Goal: Information Seeking & Learning: Learn about a topic

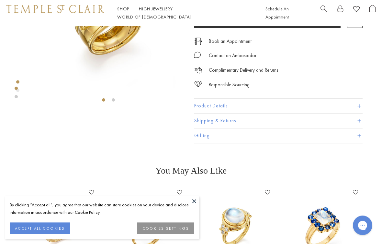
scroll to position [82, 0]
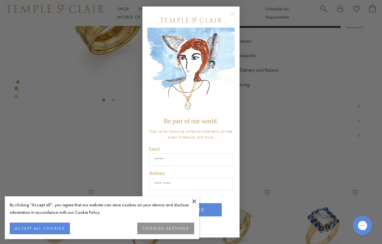
click at [235, 16] on circle "Close dialog" at bounding box center [232, 14] width 8 height 8
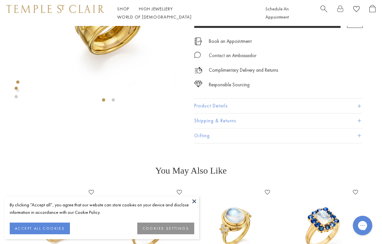
click at [112, 105] on div at bounding box center [108, 25] width 152 height 162
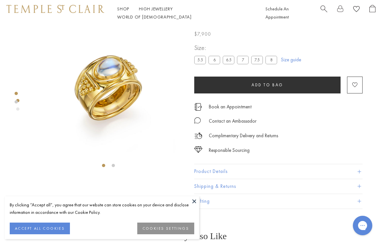
scroll to position [0, 0]
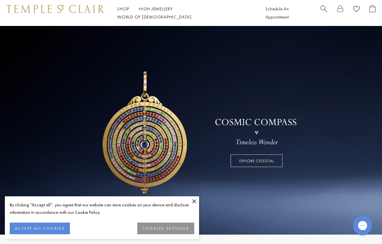
scroll to position [3, 0]
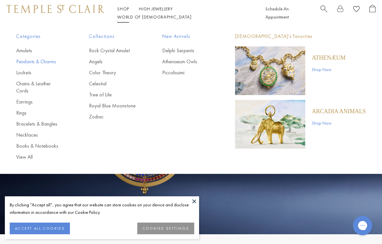
click at [31, 63] on link "Pendants & Charms" at bounding box center [39, 61] width 47 height 7
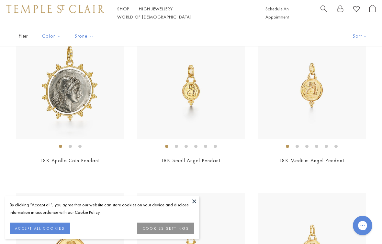
scroll to position [721, 0]
click at [175, 170] on div "$1,350" at bounding box center [191, 169] width 108 height 7
click at [325, 169] on div "$2,250" at bounding box center [312, 169] width 108 height 7
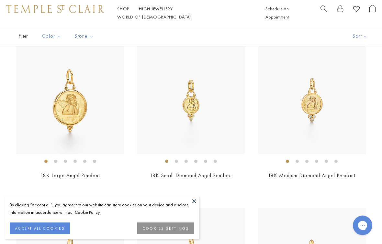
scroll to position [867, 0]
click at [63, 180] on span "$3,900" at bounding box center [70, 183] width 16 height 7
click at [181, 181] on div "$1,600" at bounding box center [191, 183] width 108 height 7
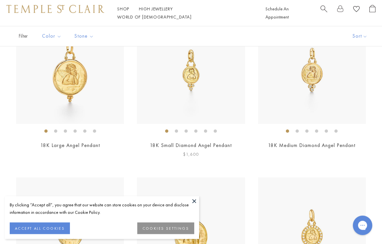
scroll to position [898, 0]
click at [173, 145] on link "18K Small Diamond Angel Pendant" at bounding box center [191, 145] width 82 height 7
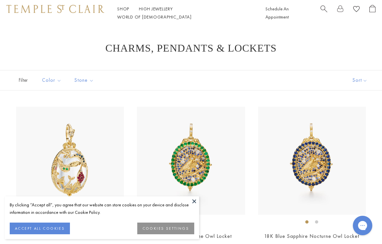
scroll to position [906, 0]
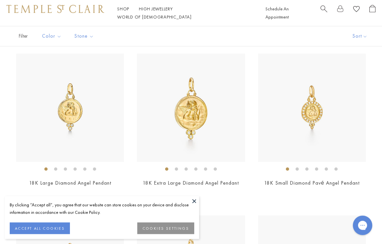
scroll to position [1021, 0]
click at [313, 189] on span "$3,300" at bounding box center [312, 191] width 16 height 7
click at [349, 145] on img at bounding box center [312, 107] width 108 height 108
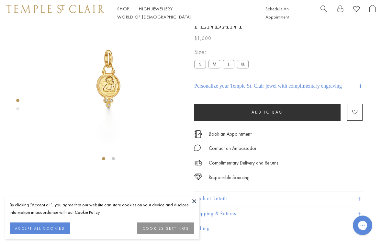
scroll to position [26, 0]
